Goal: Communication & Community: Answer question/provide support

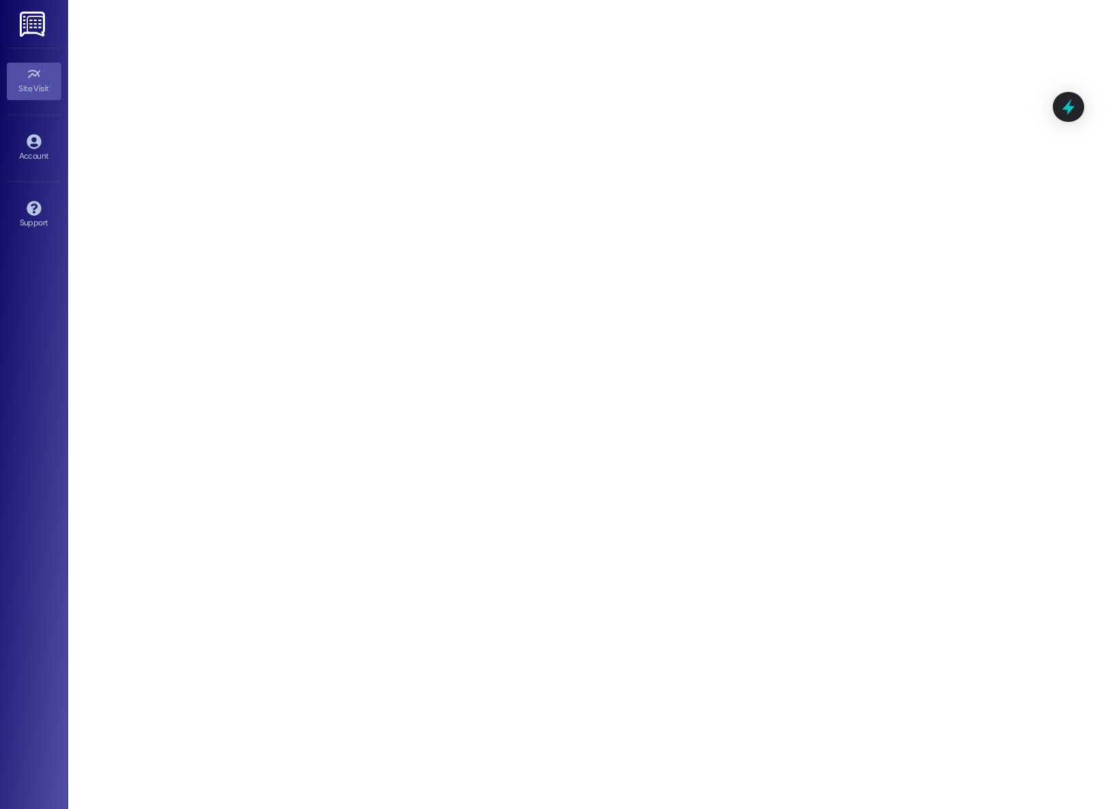
click at [41, 22] on img at bounding box center [34, 24] width 28 height 25
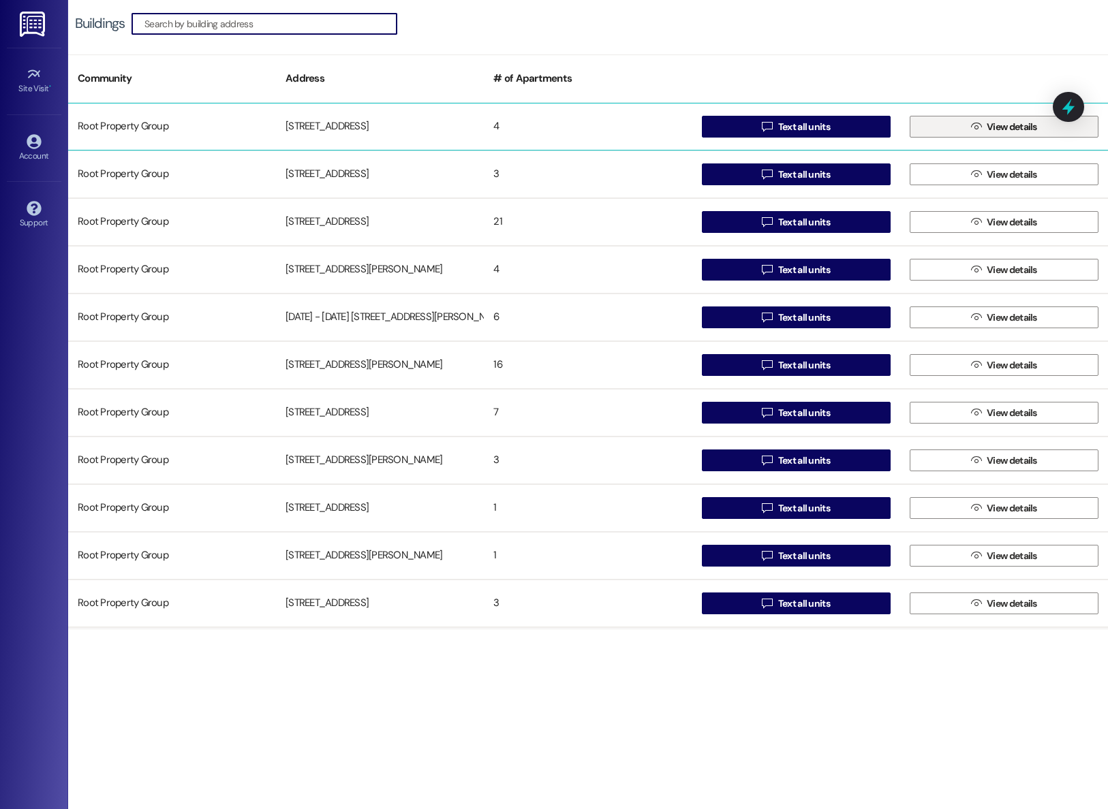
click at [1033, 119] on span " View details" at bounding box center [1004, 126] width 72 height 20
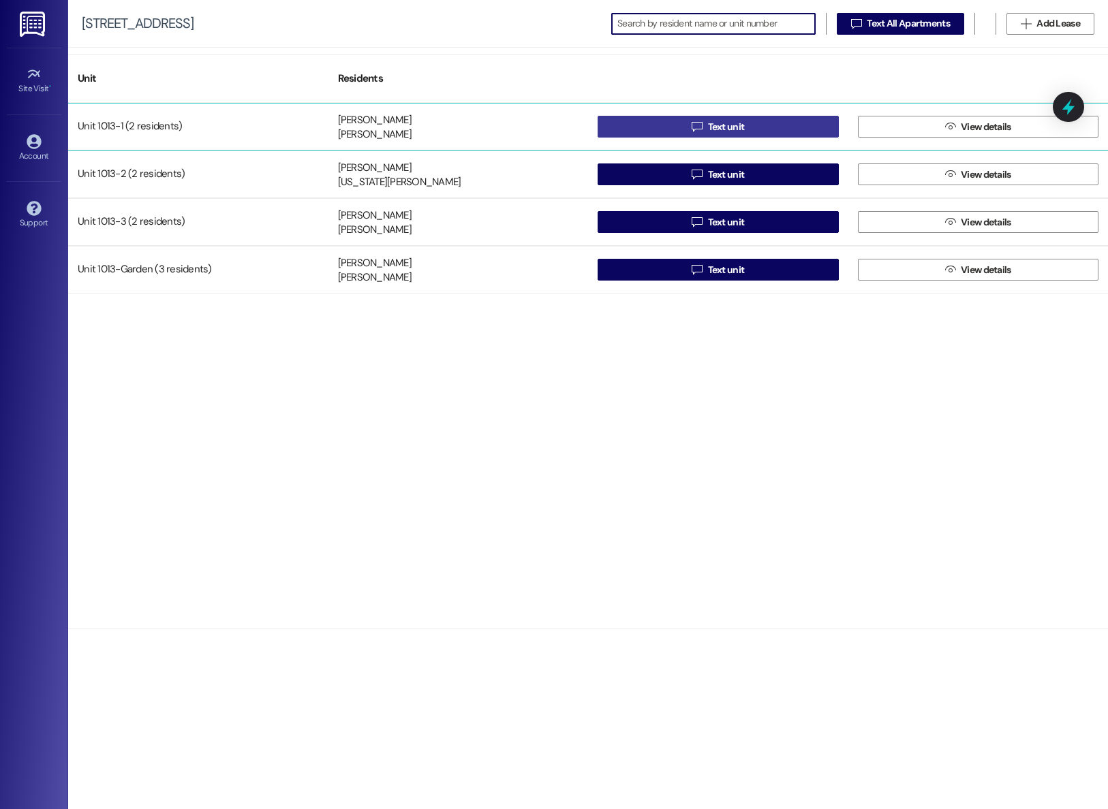
click at [769, 121] on button " Text unit" at bounding box center [717, 127] width 241 height 22
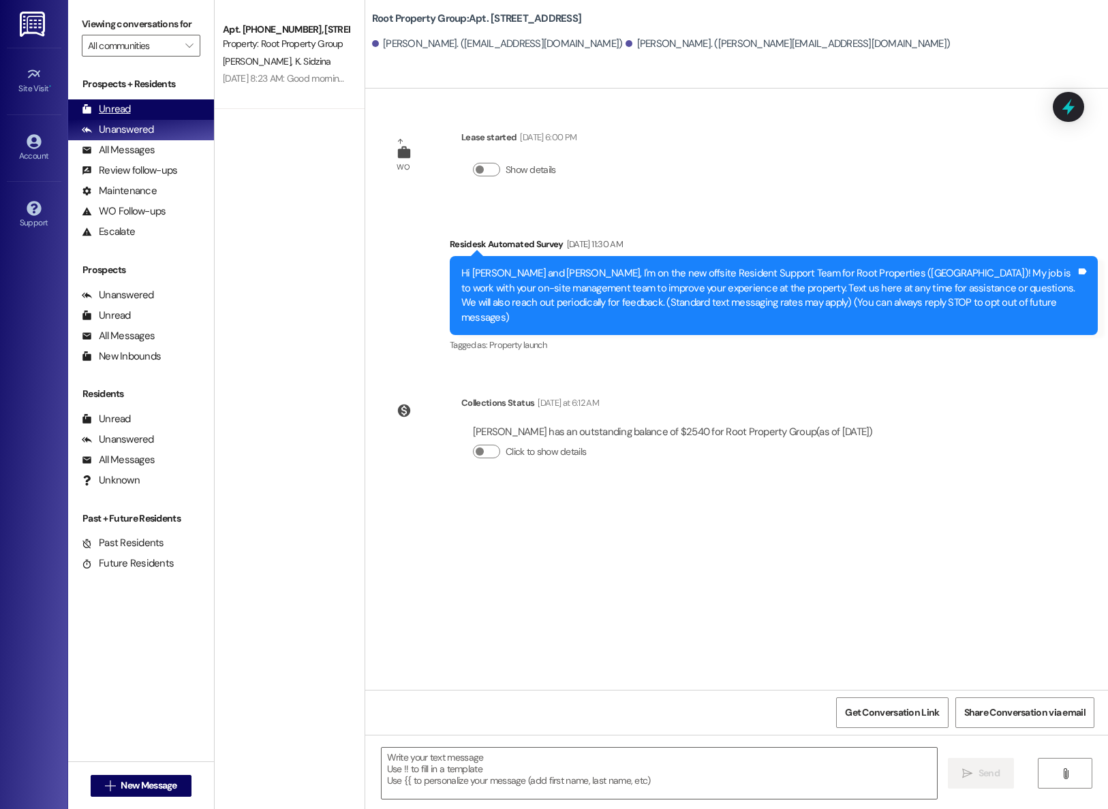
type textarea "Fetching suggested responses. Please feel free to read through the conversation…"
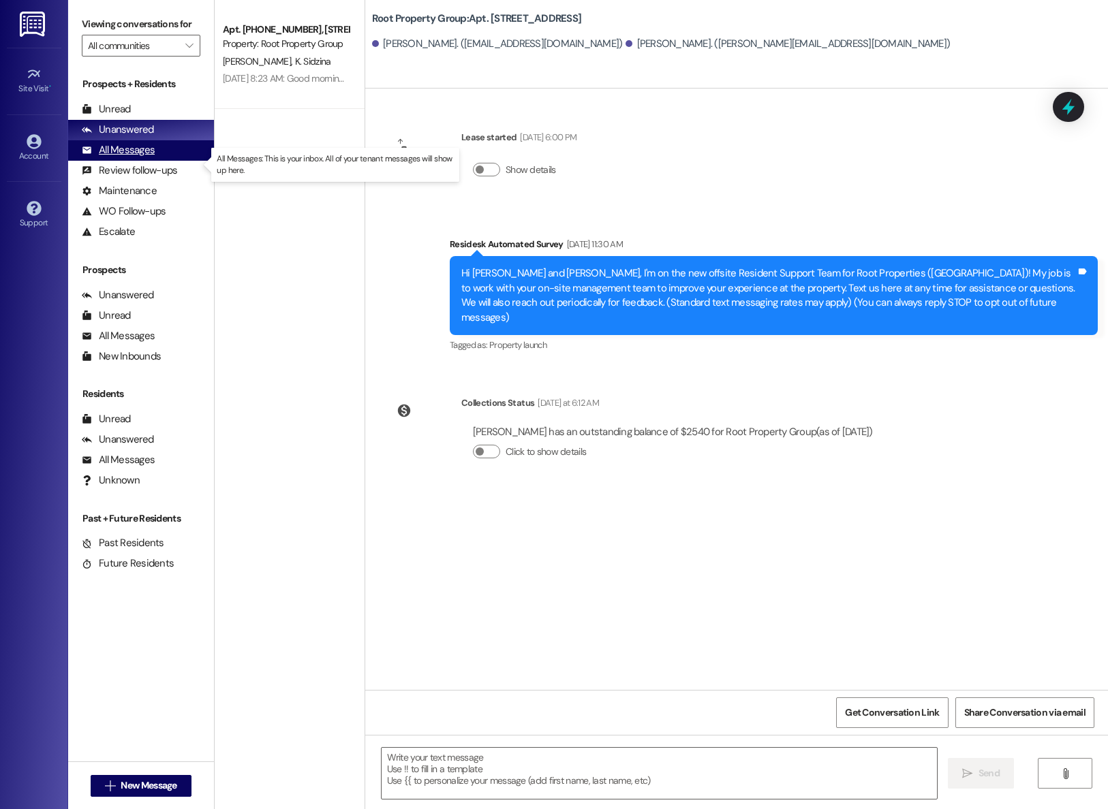
click at [116, 157] on div "All Messages" at bounding box center [118, 150] width 73 height 14
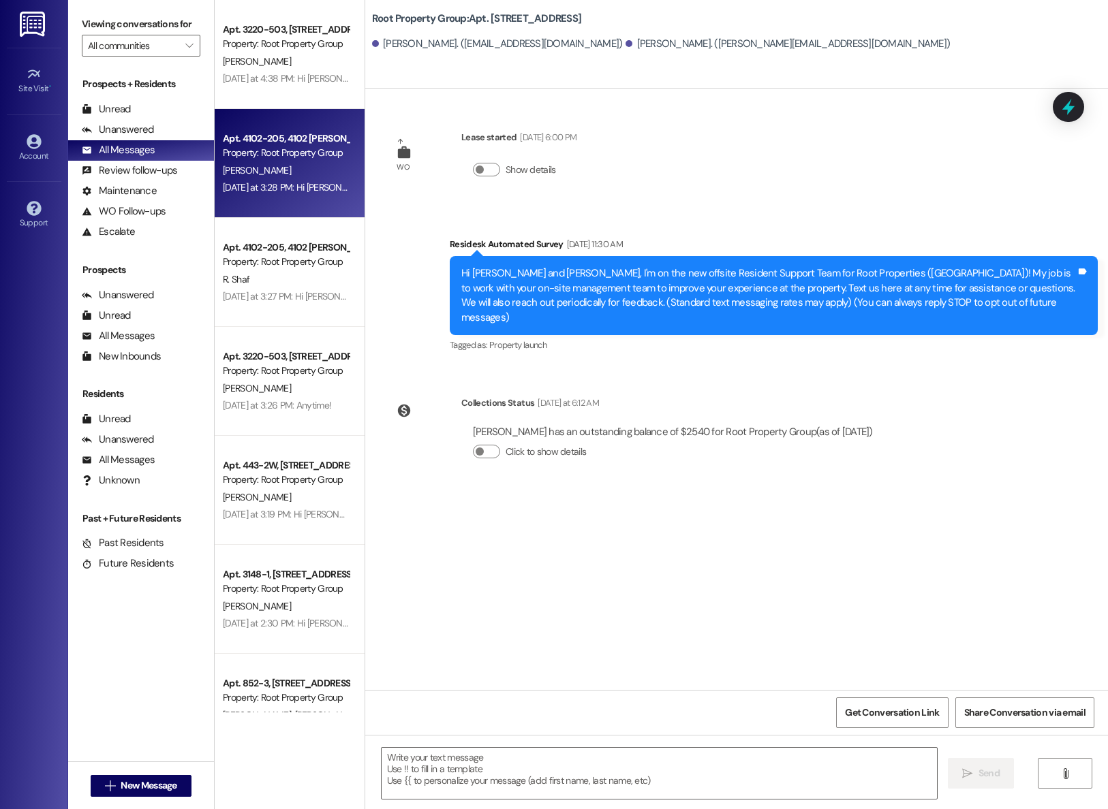
type textarea "Fetching suggested responses. Please feel free to read through the conversation…"
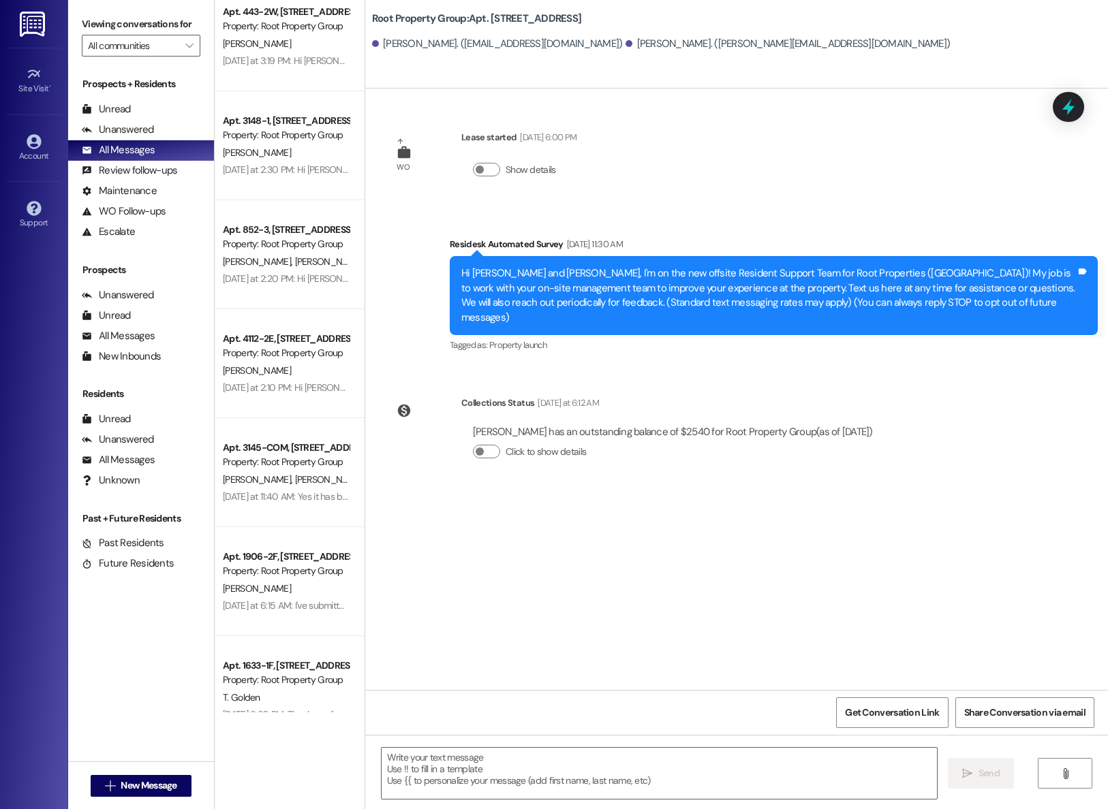
scroll to position [454, 0]
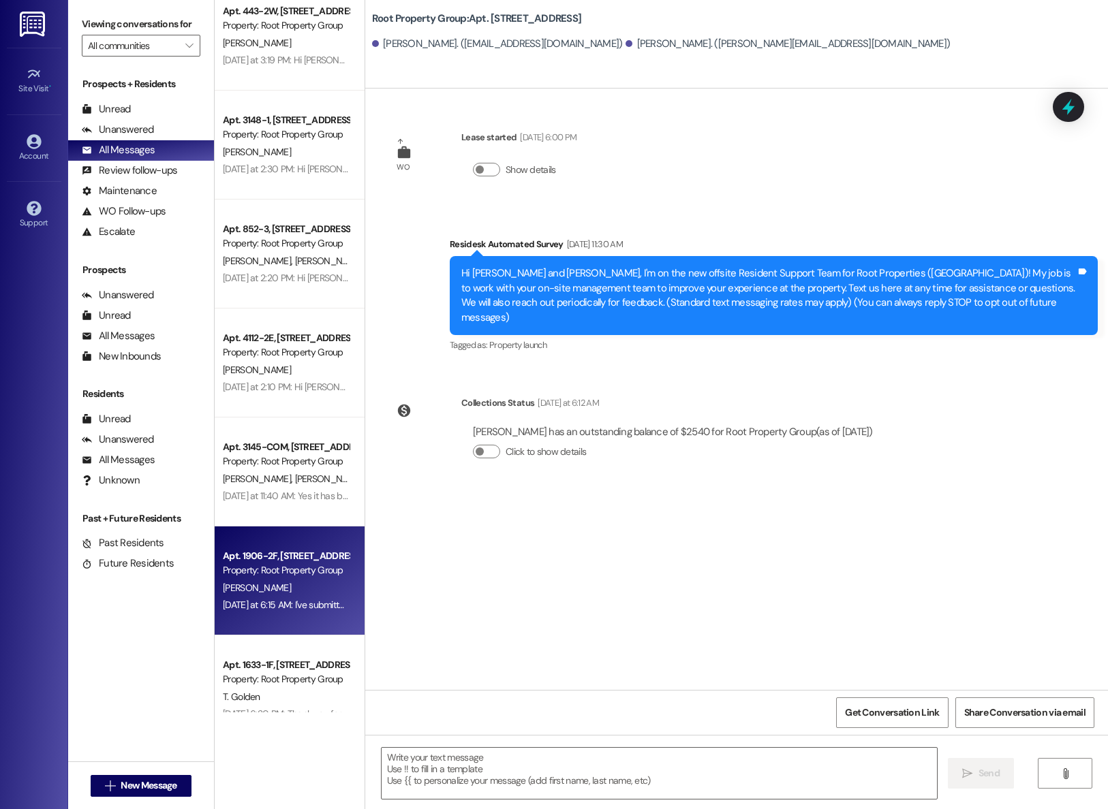
click at [251, 599] on div "[DATE] at 6:15 AM: I've submitted a maintenance request but can we throughly ch…" at bounding box center [411, 605] width 376 height 12
type textarea "Fetching suggested responses. Please feel free to read through the conversation…"
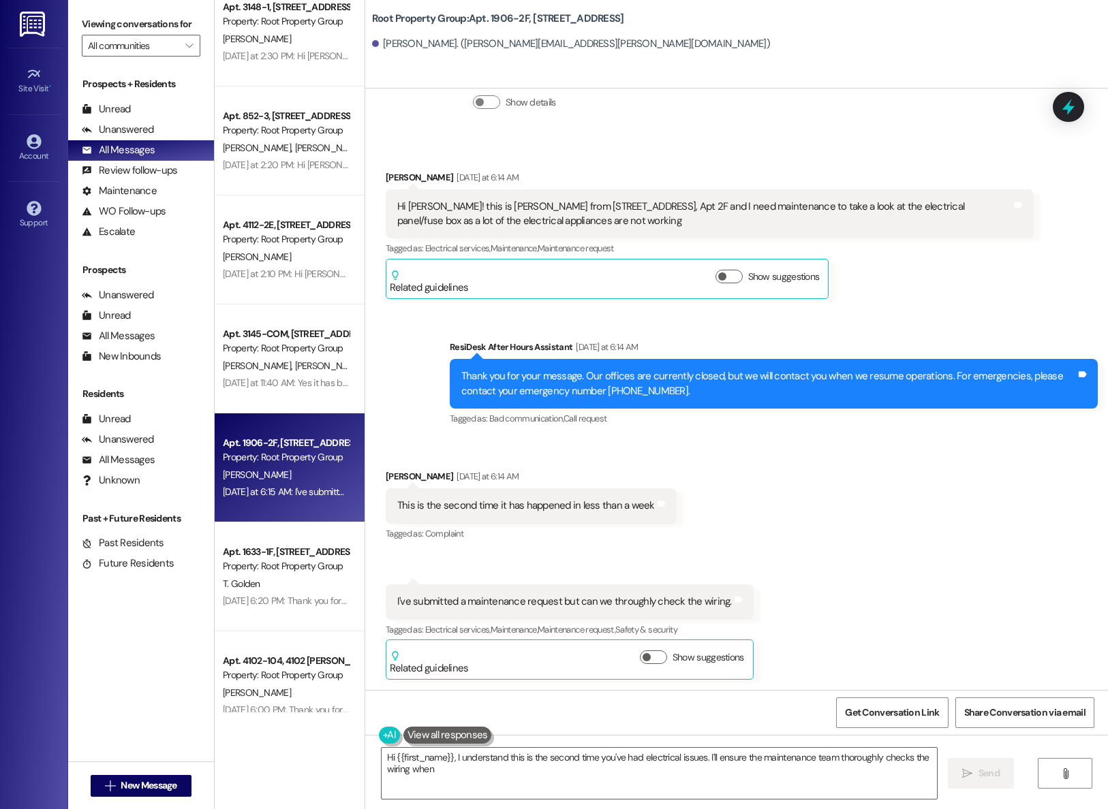
scroll to position [681, 0]
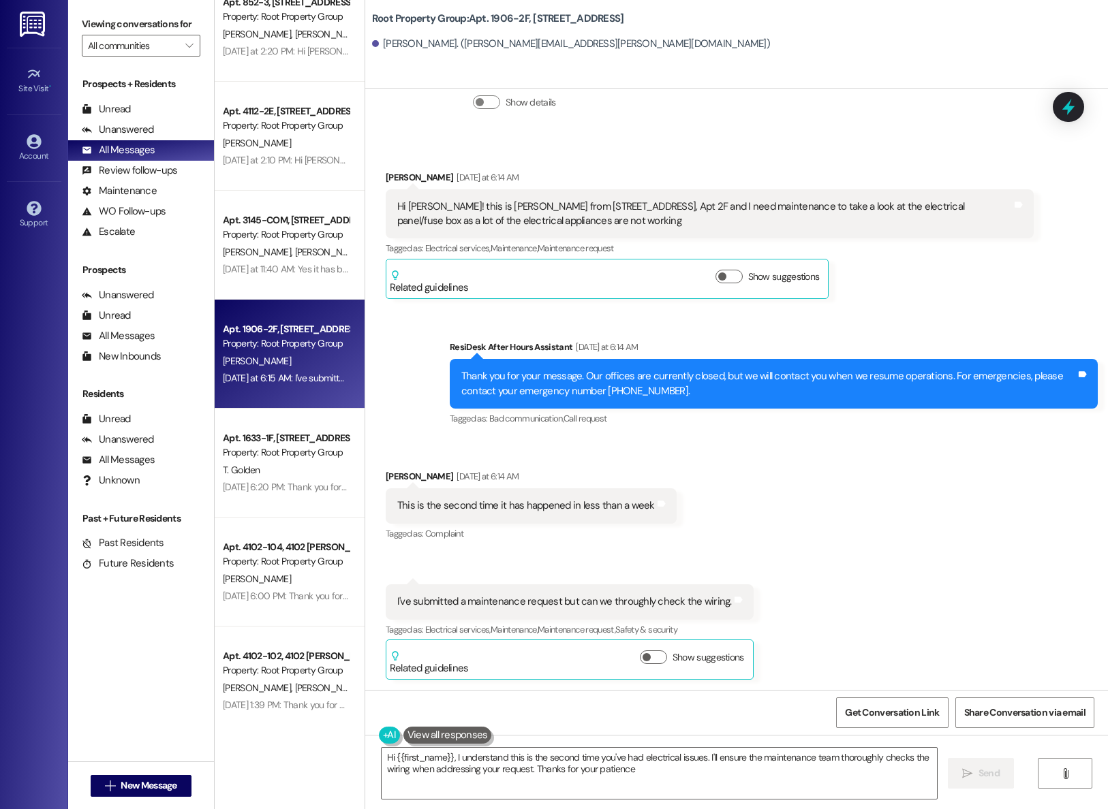
type textarea "Hi {{first_name}}, I understand this is the second time you've had electrical i…"
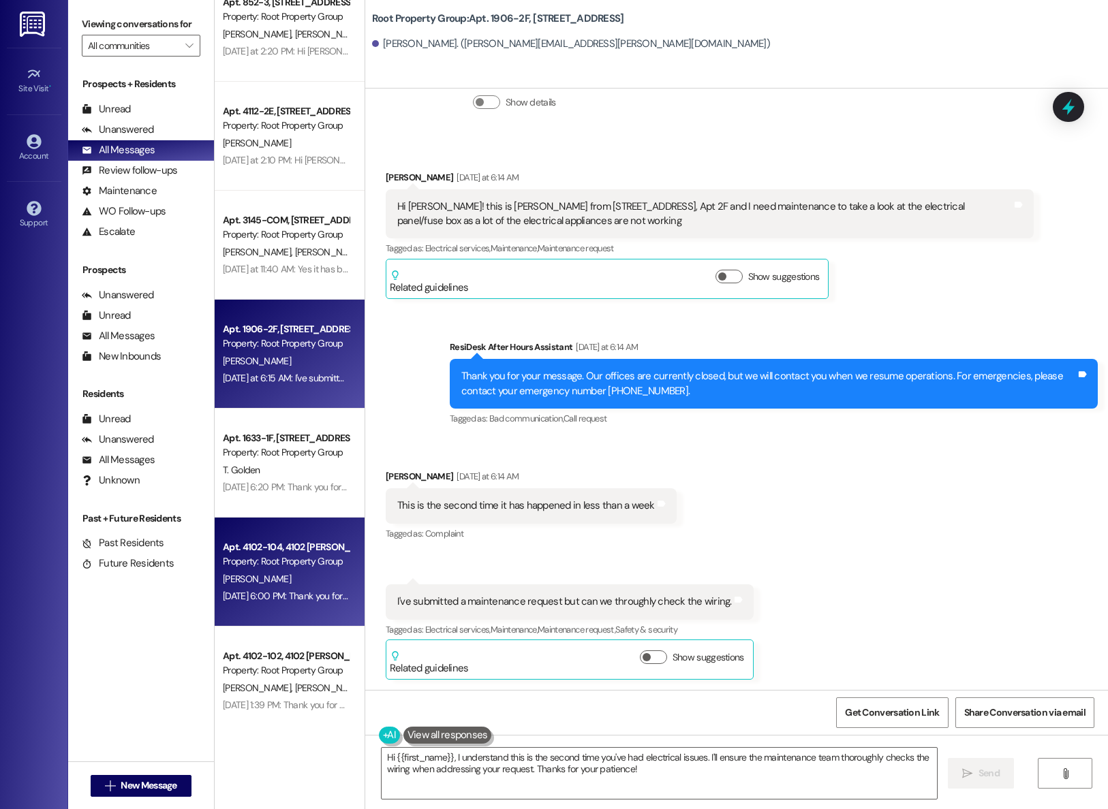
click at [253, 585] on div "[PERSON_NAME]" at bounding box center [285, 579] width 129 height 17
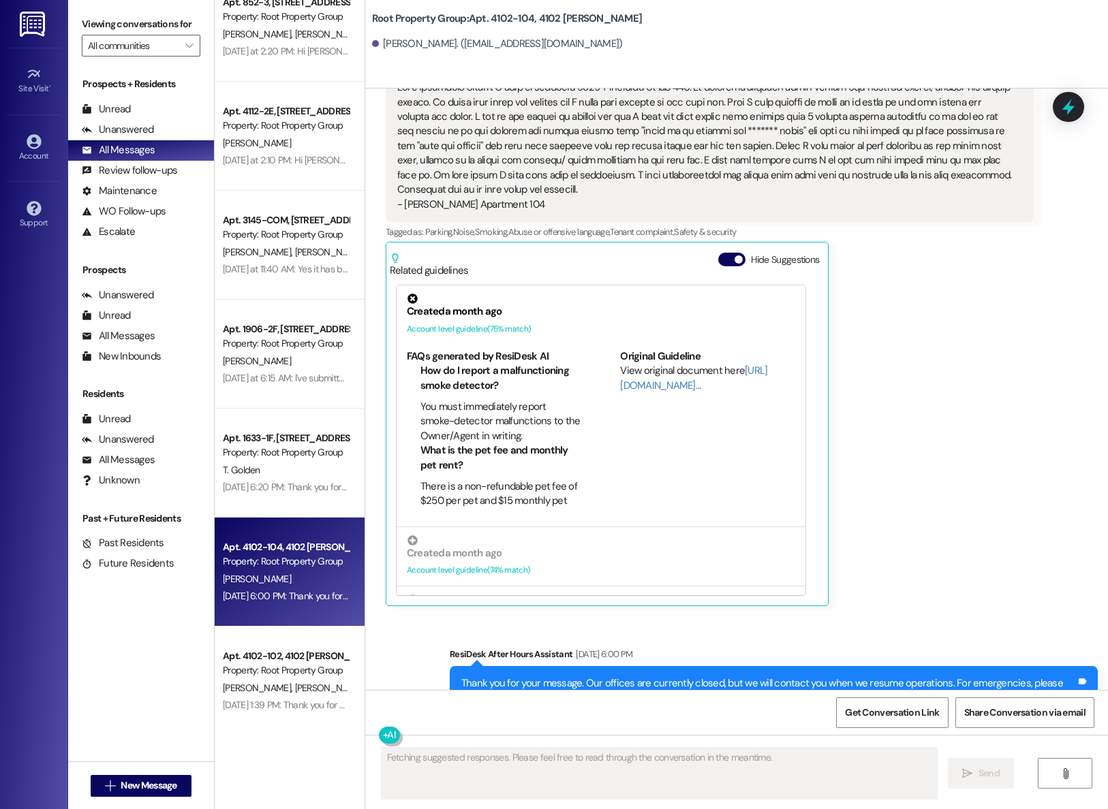
scroll to position [632, 0]
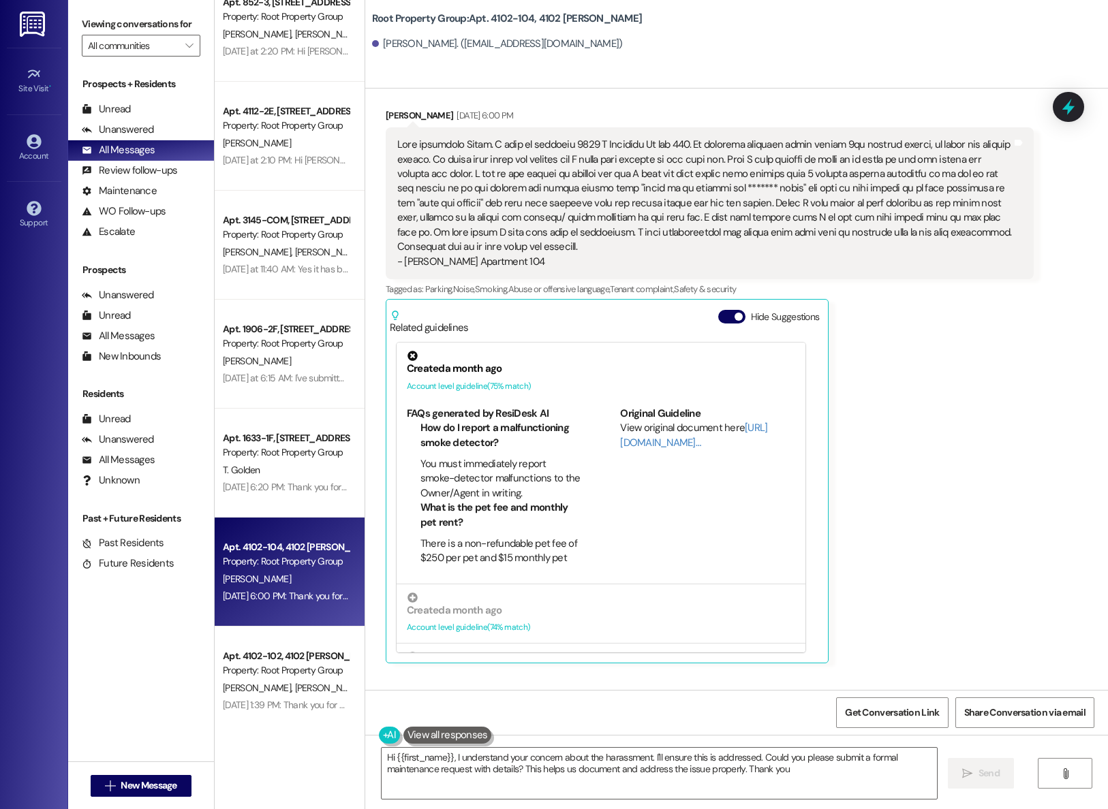
type textarea "Hi {{first_name}}, I understand your concern about the harassment. I'll ensure …"
click at [1033, 341] on div "Received via SMS [PERSON_NAME] [DATE] 6:00 PM - [PERSON_NAME] Apartment 104 Tag…" at bounding box center [709, 386] width 668 height 576
